Goal: Feedback & Contribution: Submit feedback/report problem

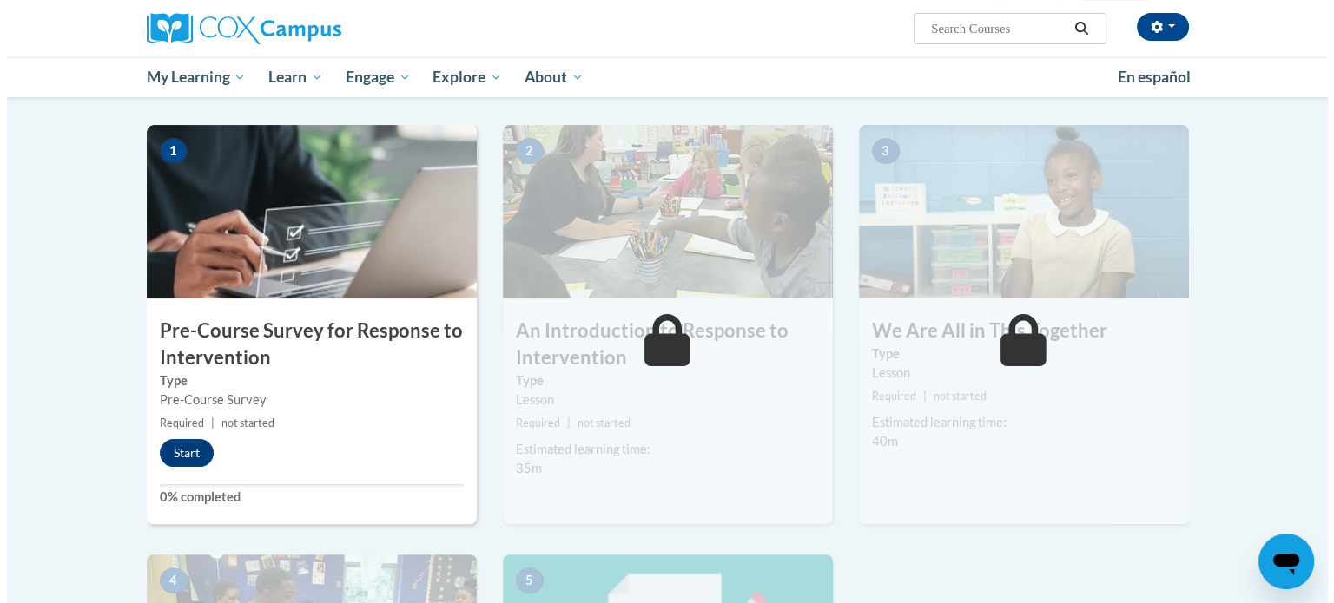
scroll to position [333, 0]
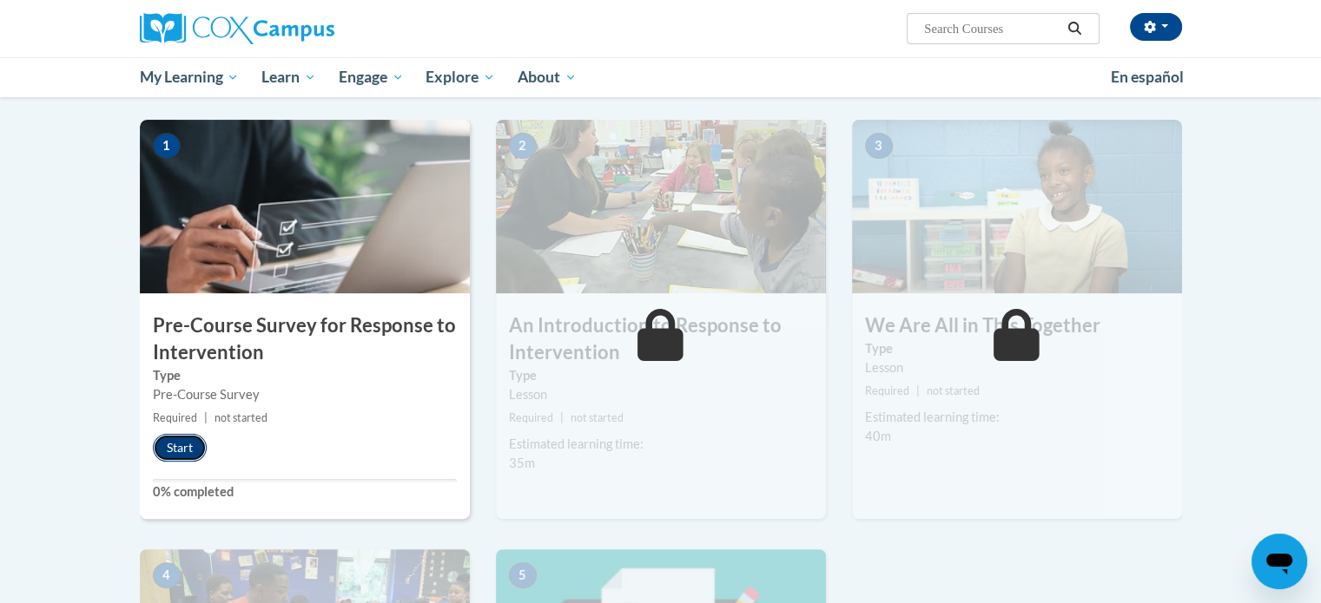
click at [186, 434] on button "Start" at bounding box center [180, 448] width 54 height 28
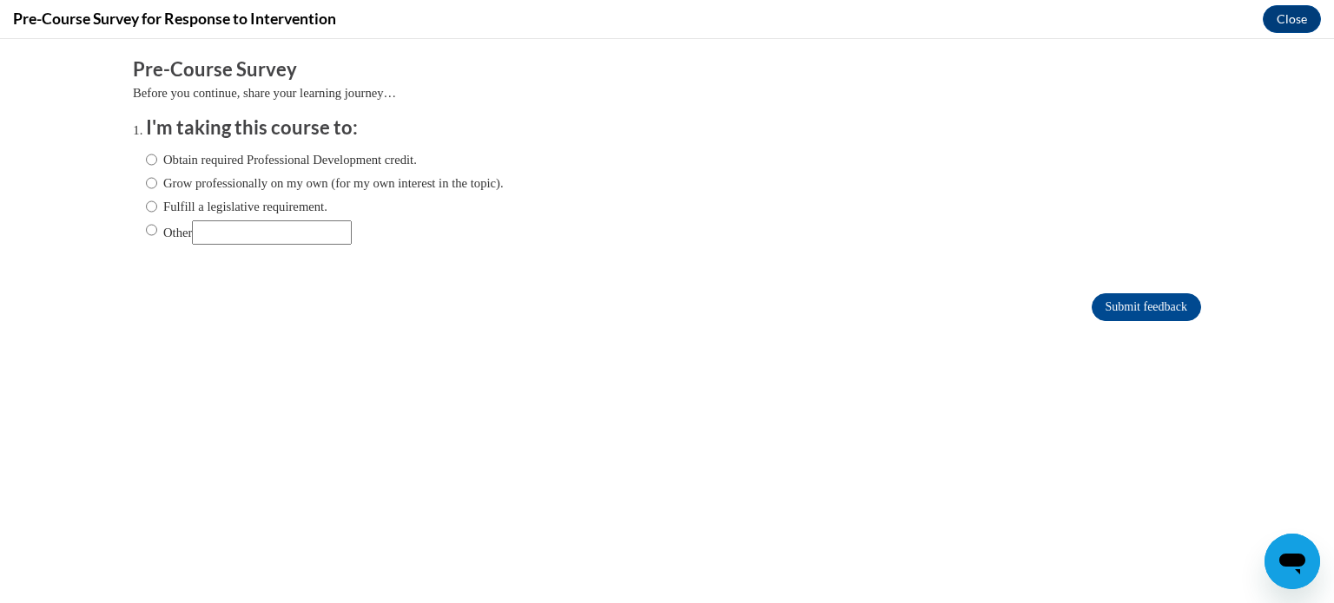
scroll to position [0, 0]
click at [146, 155] on input "Obtain required Professional Development credit." at bounding box center [151, 159] width 11 height 19
radio input "true"
click at [1142, 308] on input "Submit feedback" at bounding box center [1145, 307] width 109 height 28
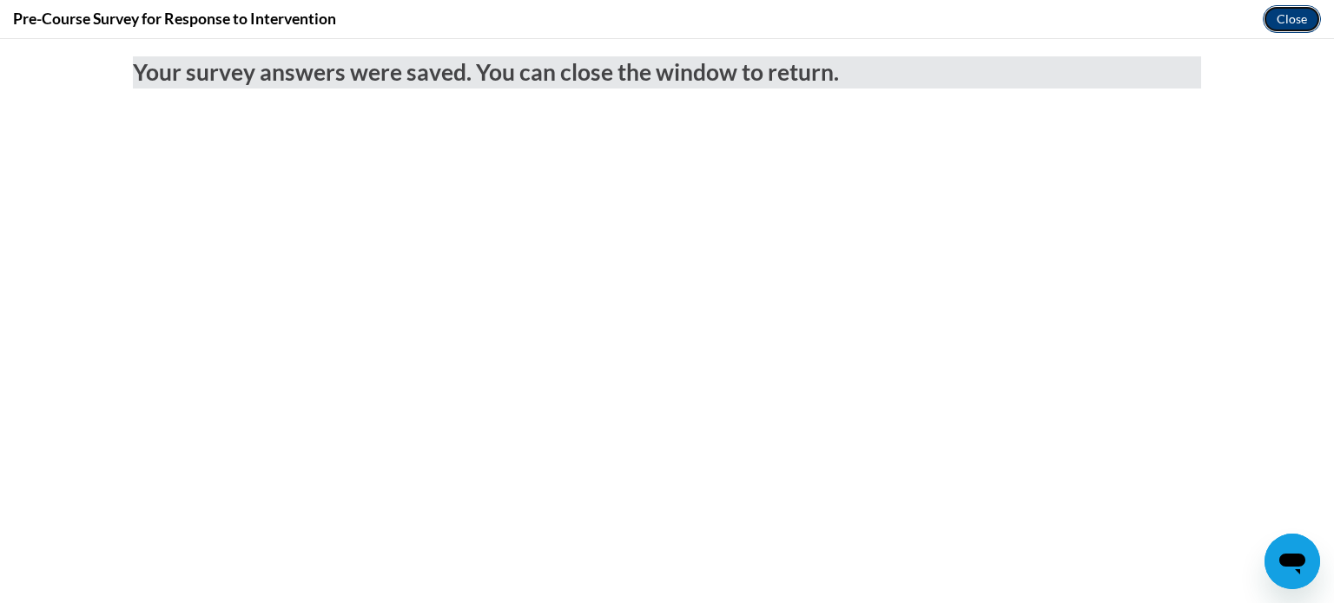
click at [1279, 22] on button "Close" at bounding box center [1291, 19] width 58 height 28
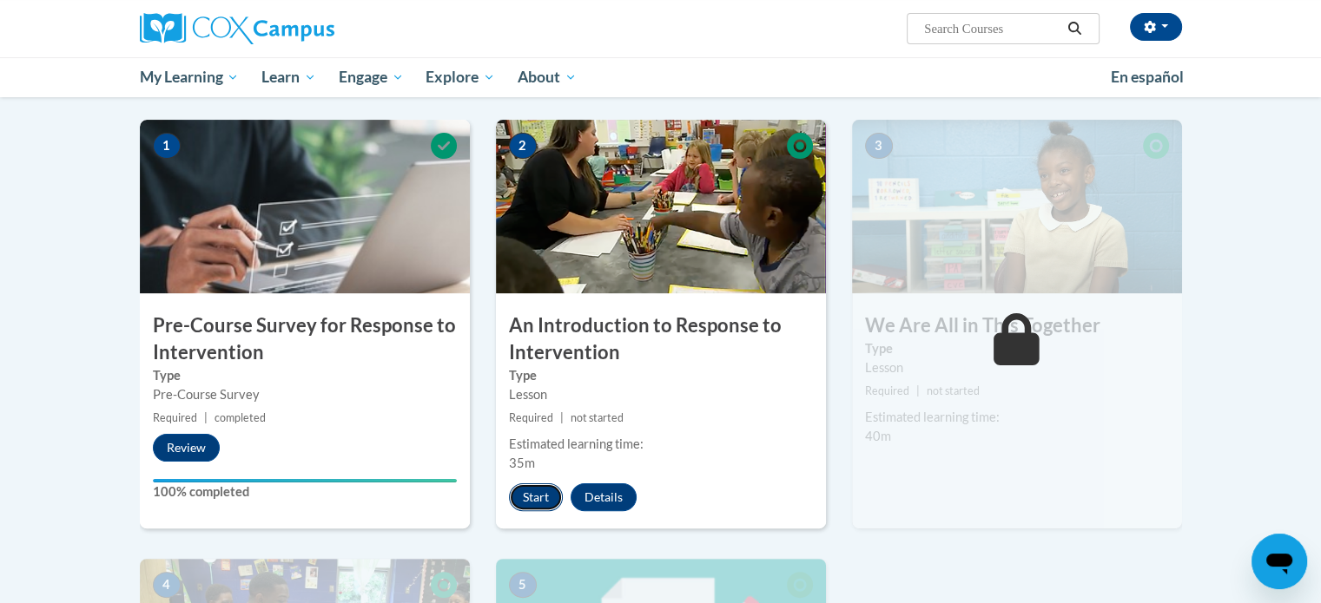
click at [534, 504] on button "Start" at bounding box center [536, 498] width 54 height 28
